Goal: Information Seeking & Learning: Find specific fact

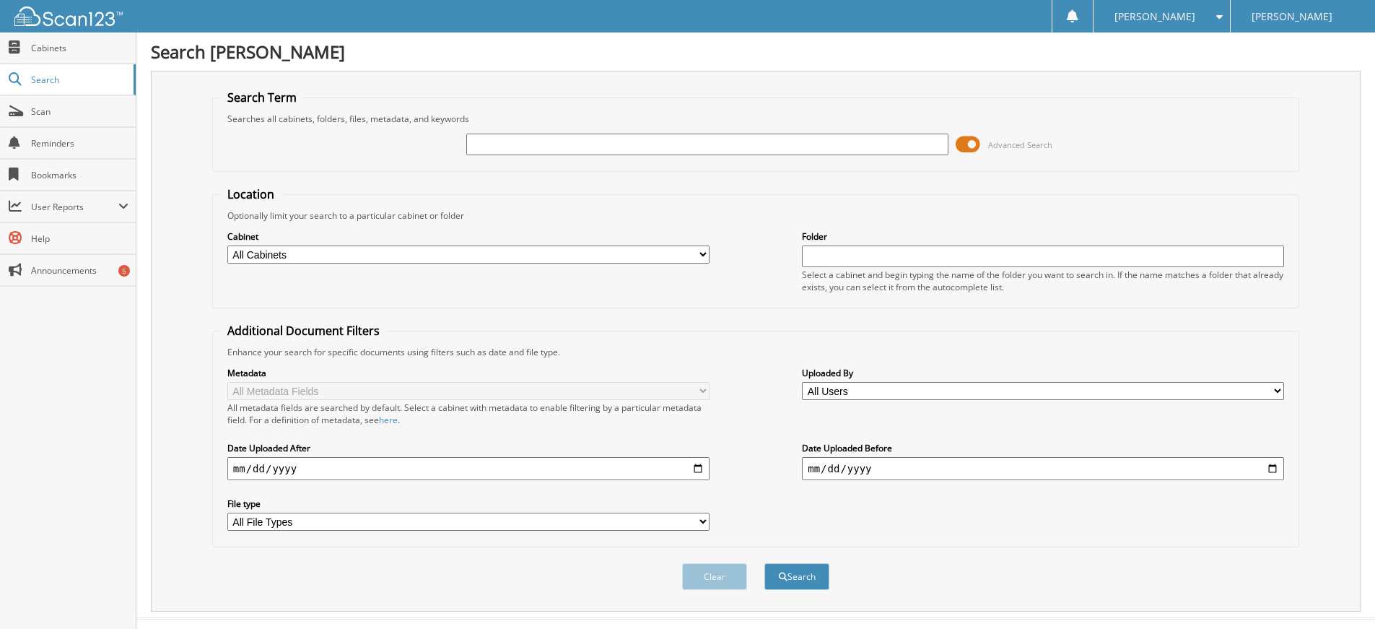
drag, startPoint x: 0, startPoint y: 0, endPoint x: 519, endPoint y: 141, distance: 537.9
click at [519, 141] on input "text" at bounding box center [707, 145] width 482 height 22
type input "47127"
click at [790, 564] on button "Search" at bounding box center [796, 576] width 65 height 27
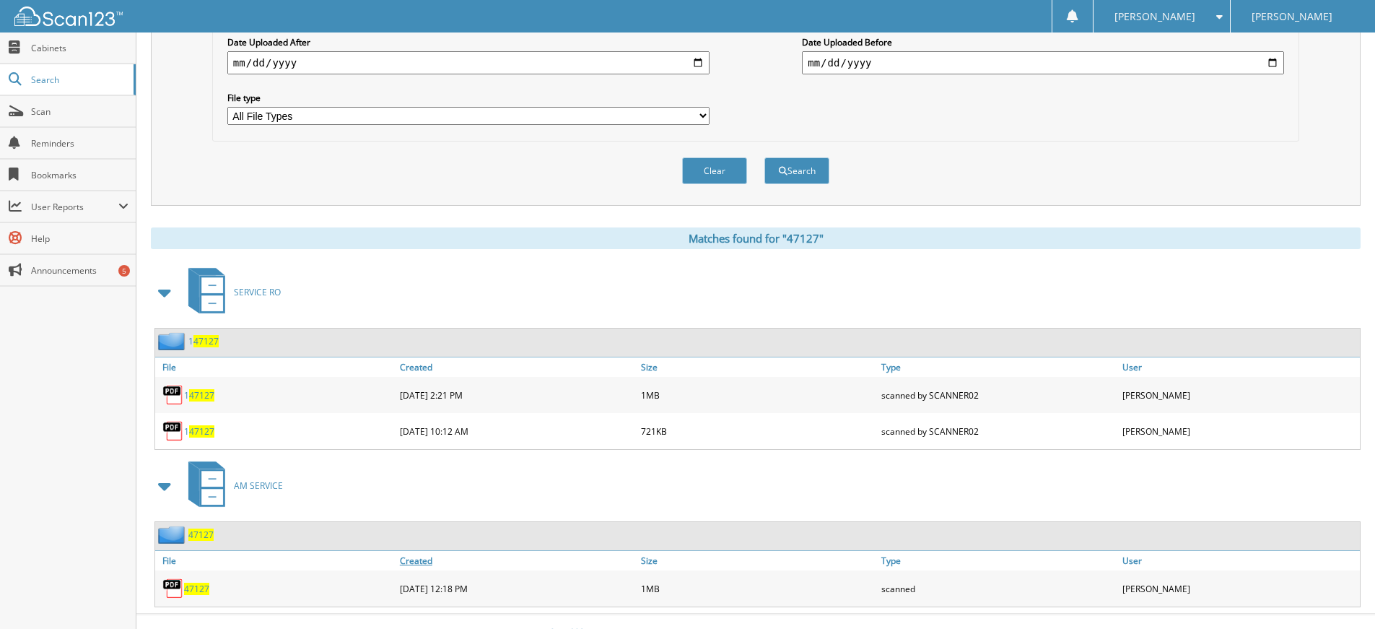
scroll to position [428, 0]
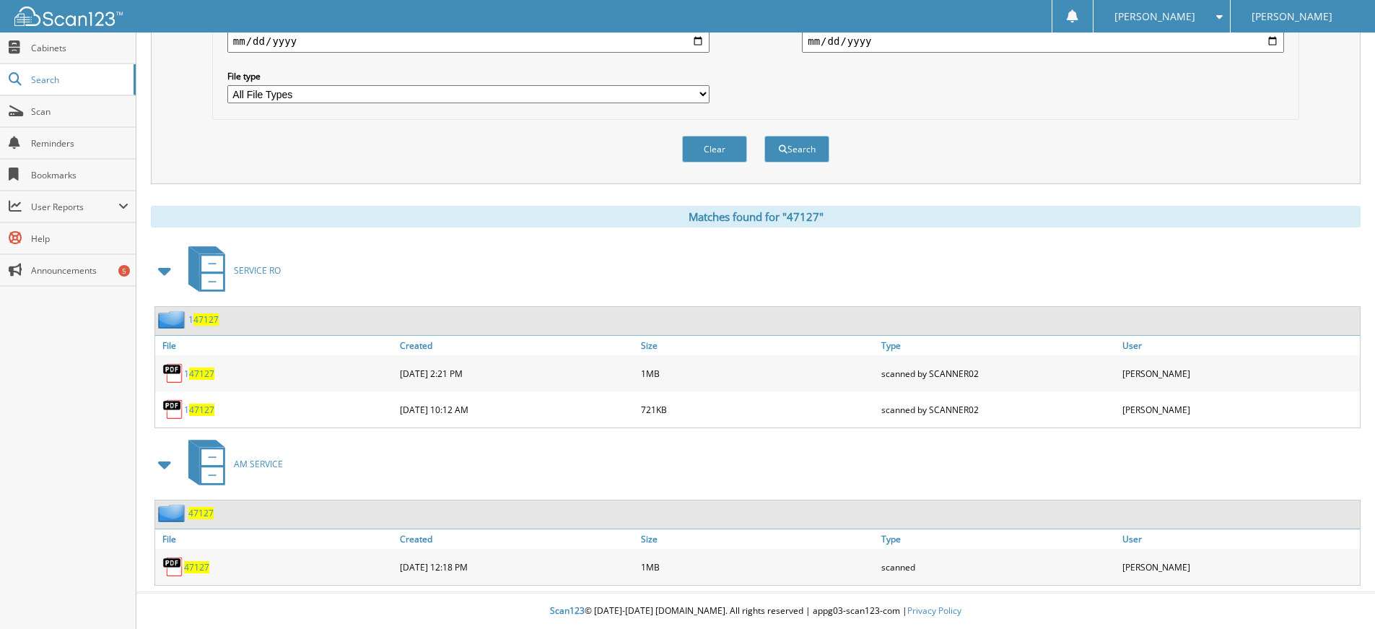
drag, startPoint x: 199, startPoint y: 512, endPoint x: 214, endPoint y: 513, distance: 15.9
click at [200, 513] on span "47127" at bounding box center [200, 513] width 25 height 12
